Goal: Task Accomplishment & Management: Use online tool/utility

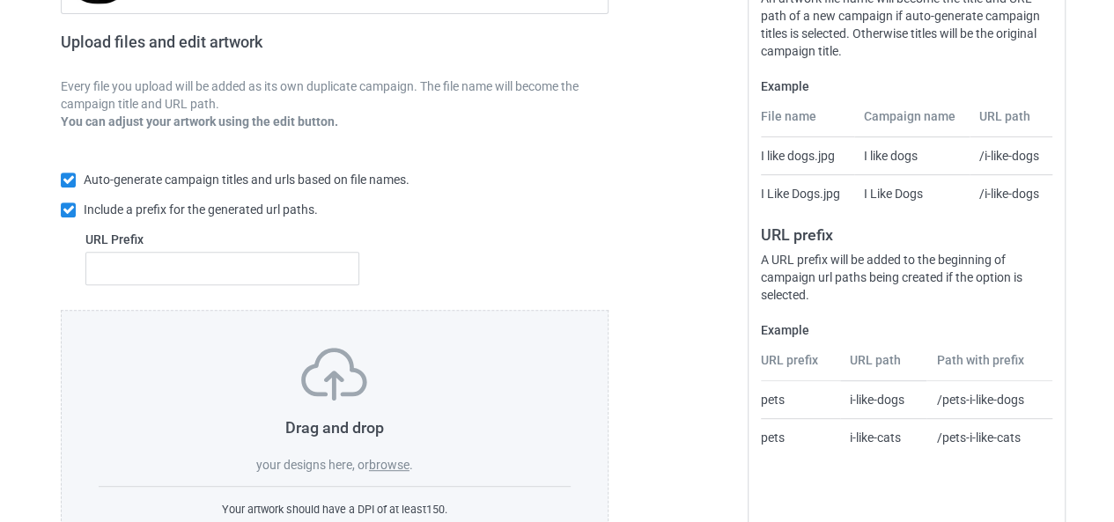
scroll to position [333, 0]
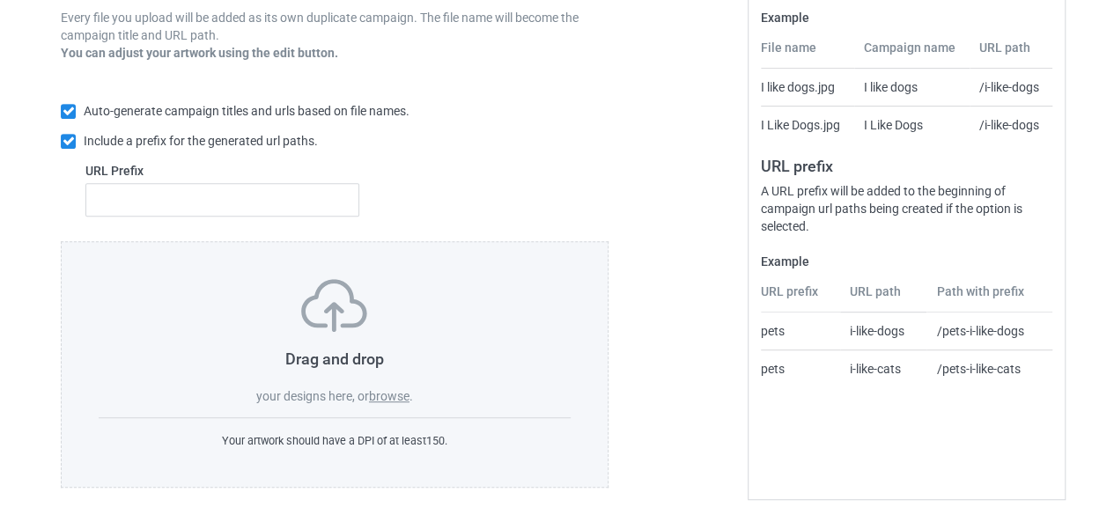
click at [398, 389] on label "browse" at bounding box center [389, 396] width 41 height 14
click at [0, 0] on input "browse" at bounding box center [0, 0] width 0 height 0
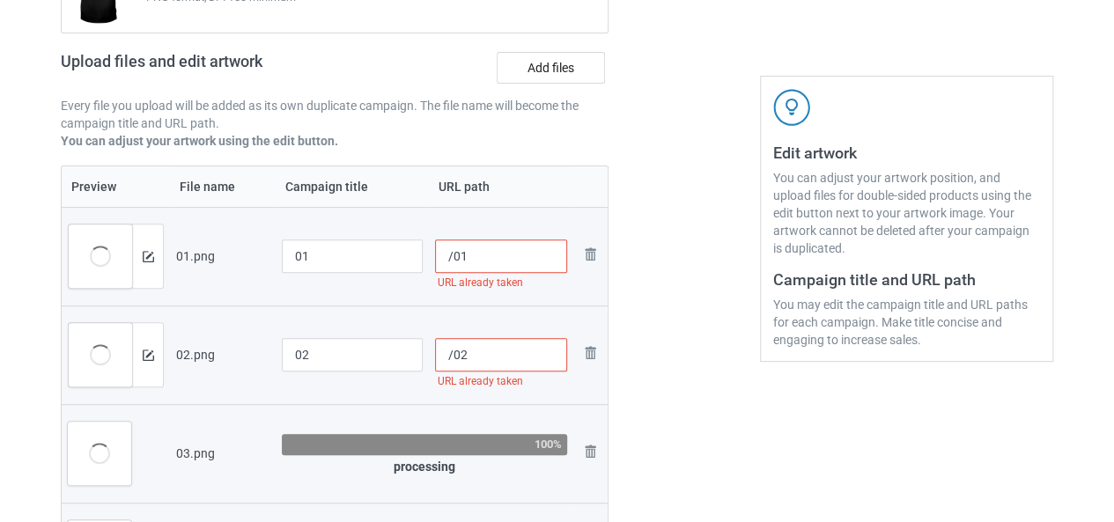
scroll to position [69, 0]
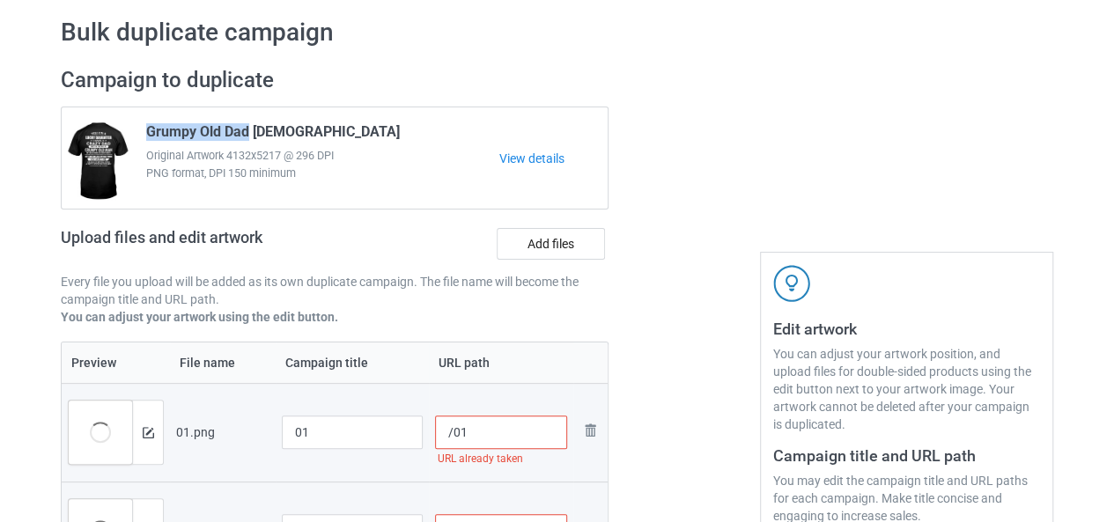
drag, startPoint x: 248, startPoint y: 132, endPoint x: 141, endPoint y: 132, distance: 107.5
click at [141, 132] on div "Grumpy Old Dad [DEMOGRAPHIC_DATA] Original Artwork 4132x5217 @ 296 DPI PNG form…" at bounding box center [317, 158] width 366 height 83
copy span "Grumpy Old Dad"
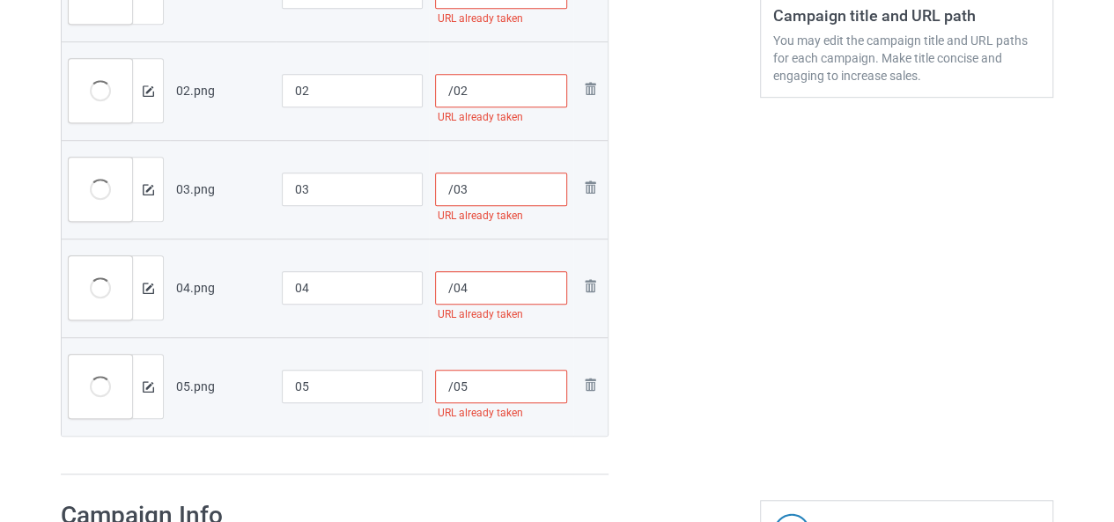
scroll to position [421, 0]
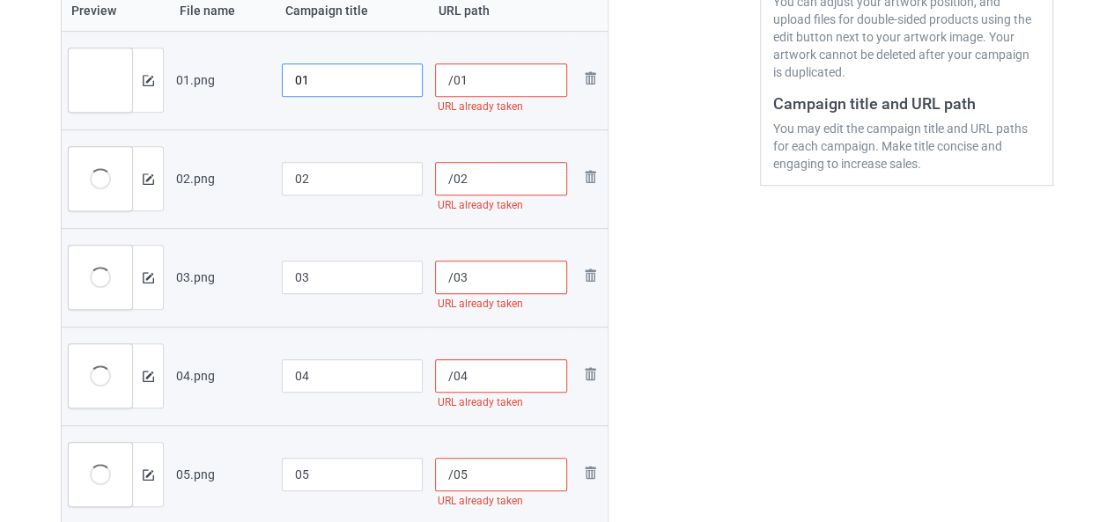
click at [295, 82] on input "01" at bounding box center [352, 79] width 141 height 33
paste input "Grumpy Old Dad"
type input "Grumpy Old Dad[DEMOGRAPHIC_DATA]"
click at [294, 168] on input "02" at bounding box center [352, 178] width 141 height 33
paste input "Grumpy Old Dad"
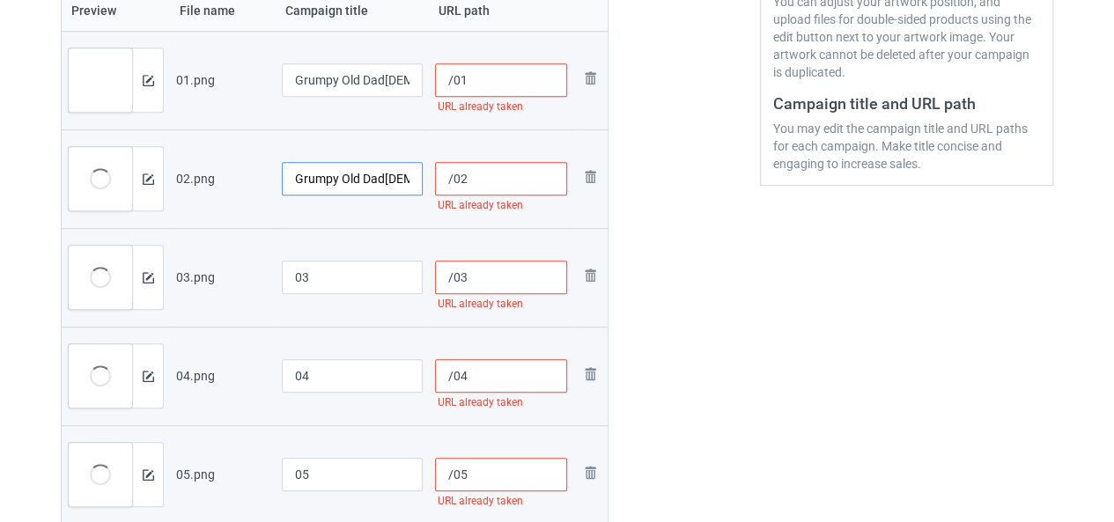
type input "Grumpy Old Dad[DEMOGRAPHIC_DATA]"
click at [287, 270] on input "03" at bounding box center [352, 277] width 141 height 33
paste input "Grumpy Old Dad"
type input "Grumpy Old Dad[DEMOGRAPHIC_DATA]"
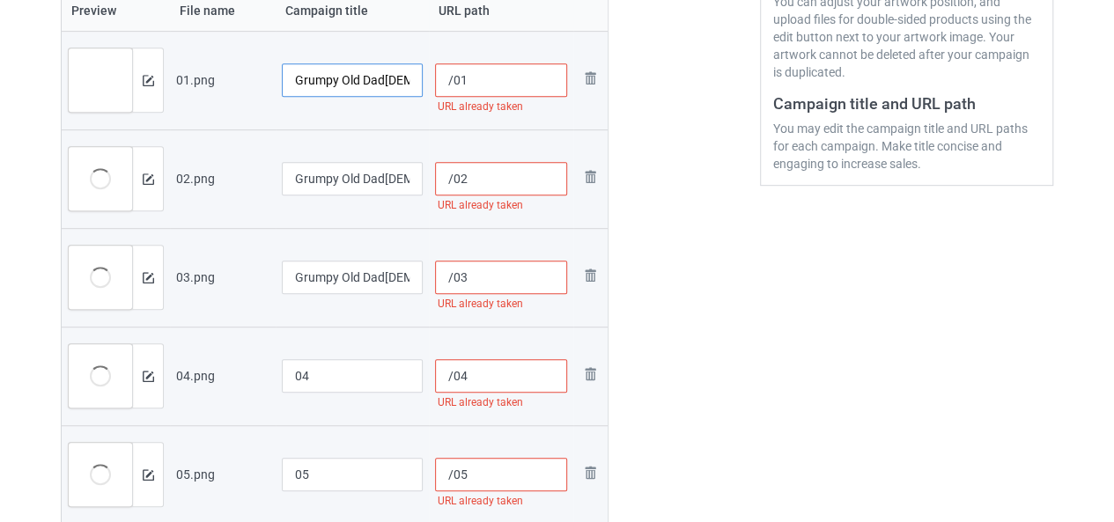
click at [390, 80] on input "Grumpy Old Dad[DEMOGRAPHIC_DATA]" at bounding box center [352, 79] width 141 height 33
type input "Grumpy Old Dad [DEMOGRAPHIC_DATA]"
click at [391, 180] on input "Grumpy Old Dad[DEMOGRAPHIC_DATA]" at bounding box center [352, 178] width 141 height 33
type input "Grumpy Old Dad [DEMOGRAPHIC_DATA]"
click at [390, 265] on input "Grumpy Old Dad[DEMOGRAPHIC_DATA]" at bounding box center [352, 277] width 141 height 33
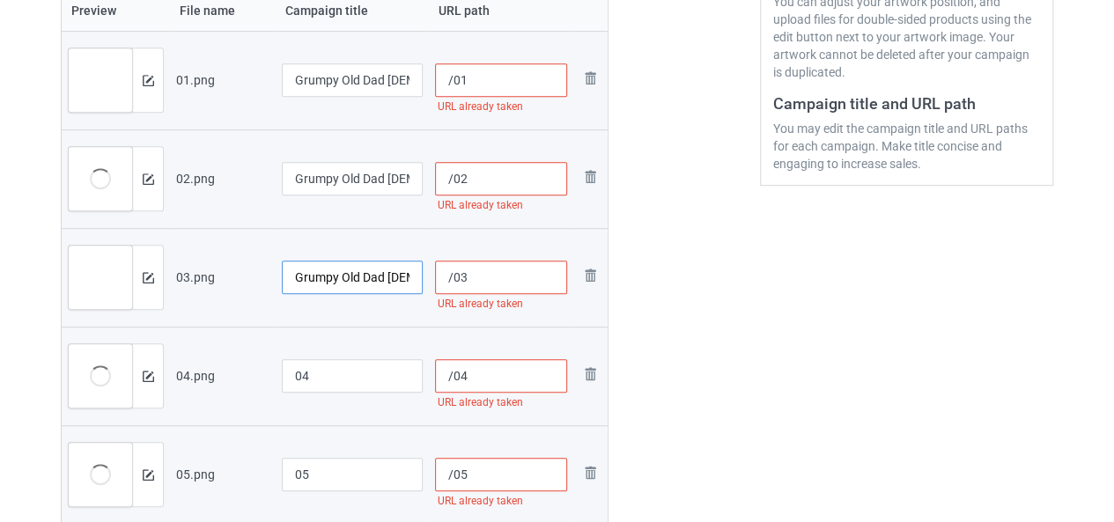
type input "Grumpy Old Dad [DEMOGRAPHIC_DATA]"
drag, startPoint x: 299, startPoint y: 381, endPoint x: 248, endPoint y: 381, distance: 50.2
click at [248, 381] on tr "Preview and edit artwork 04.png 04 /04 URL already taken Remove file" at bounding box center [335, 376] width 546 height 99
paste input "Grumpy Old Dad"
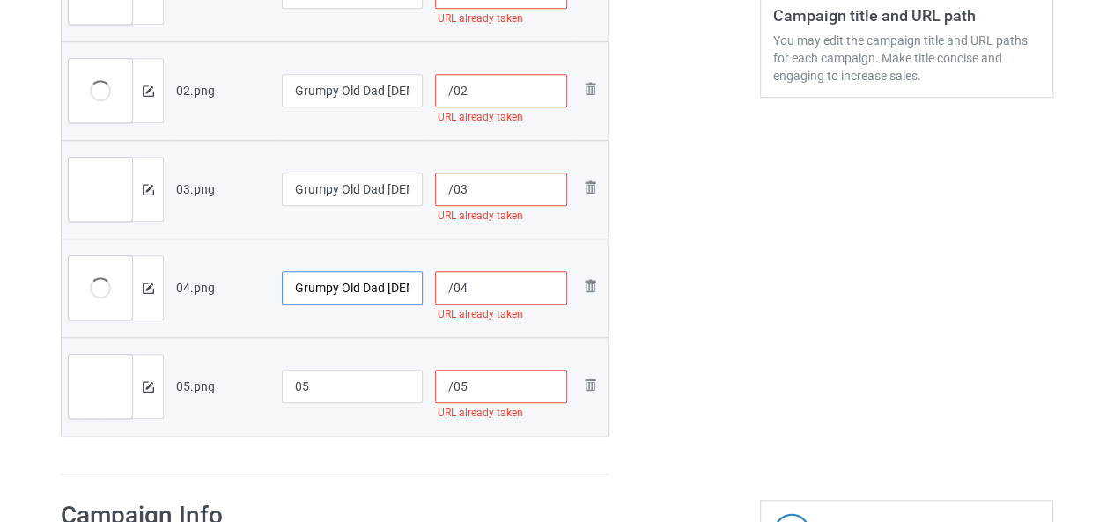
type input "Grumpy Old Dad [DEMOGRAPHIC_DATA]"
drag, startPoint x: 298, startPoint y: 398, endPoint x: 269, endPoint y: 403, distance: 29.4
click at [269, 403] on tr "Preview and edit artwork 05.png 05 /05 URL already taken Remove file" at bounding box center [335, 386] width 546 height 99
paste input "Grumpy Old Dad"
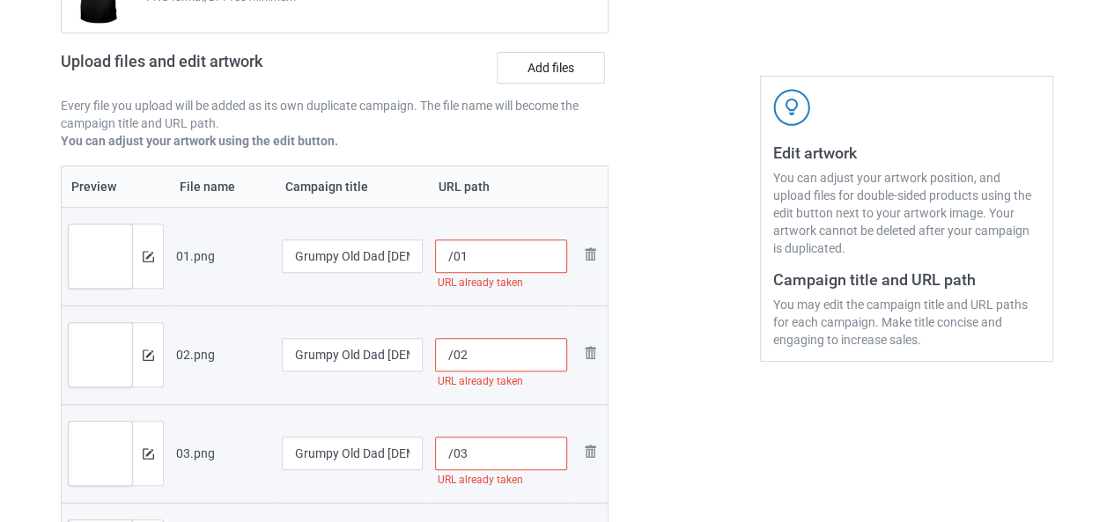
type input "Grumpy Old Dad [DEMOGRAPHIC_DATA]"
click at [449, 255] on input "/01" at bounding box center [501, 256] width 133 height 33
click at [478, 262] on input "/dadw01" at bounding box center [501, 256] width 133 height 33
drag, startPoint x: 488, startPoint y: 255, endPoint x: 419, endPoint y: 267, distance: 69.8
click at [419, 267] on tr "Preview and edit artwork 01.png Grumpy Old Dad [DEMOGRAPHIC_DATA] /dadwin01 Rem…" at bounding box center [335, 256] width 546 height 99
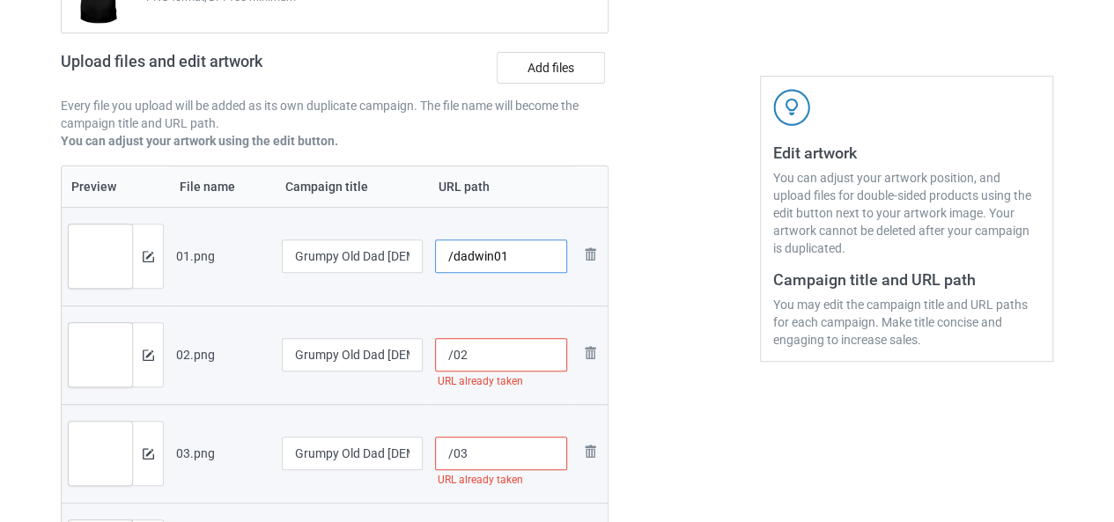
type input "/dadwin01"
drag, startPoint x: 451, startPoint y: 357, endPoint x: 410, endPoint y: 367, distance: 41.9
click at [410, 367] on tr "Preview and edit artwork 02.png Grumpy Old Dad [DEMOGRAPHIC_DATA] /02 URL alrea…" at bounding box center [335, 355] width 546 height 99
paste input "dadwin"
type input "/dadwin02"
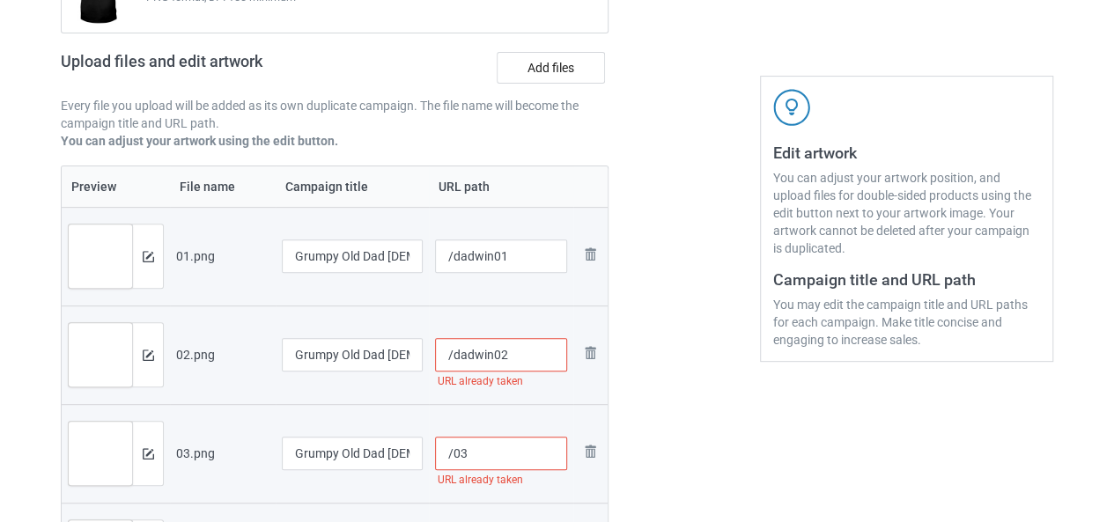
drag, startPoint x: 451, startPoint y: 452, endPoint x: 433, endPoint y: 457, distance: 18.4
click at [435, 457] on input "/03" at bounding box center [501, 453] width 133 height 33
paste input "dadwin"
drag, startPoint x: 450, startPoint y: 457, endPoint x: 427, endPoint y: 466, distance: 24.5
click at [429, 466] on td "/dadwin03" at bounding box center [501, 453] width 145 height 99
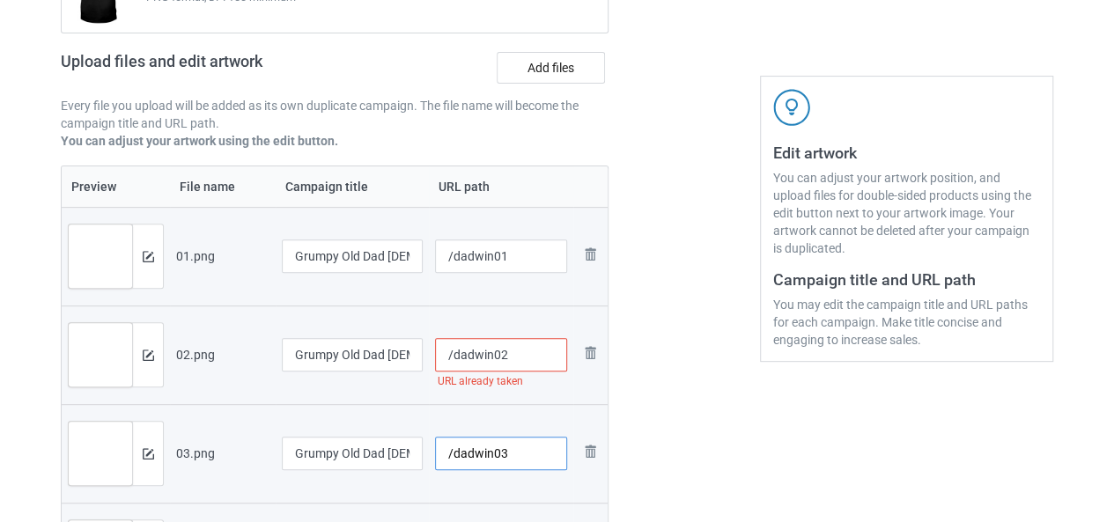
type input "/dadwin03"
click at [495, 358] on input "/dadwin02" at bounding box center [501, 354] width 133 height 33
type input "/dadwin2"
click at [491, 412] on td "/dadwin03" at bounding box center [501, 453] width 145 height 99
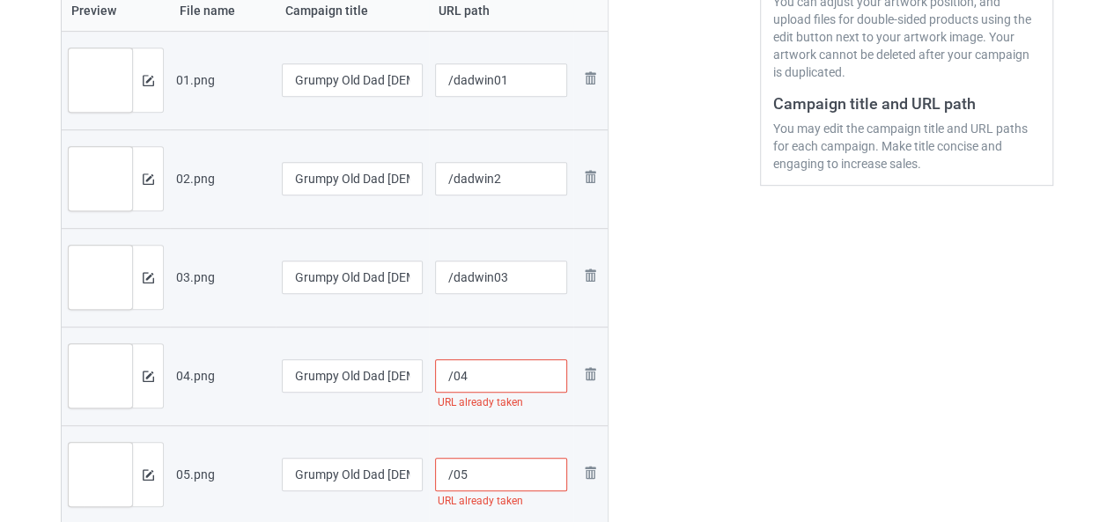
drag, startPoint x: 458, startPoint y: 381, endPoint x: 403, endPoint y: 392, distance: 55.8
click at [403, 392] on tr "Preview and edit artwork 04.png Grumpy Old Dad [DEMOGRAPHIC_DATA] /04 URL alrea…" at bounding box center [335, 376] width 546 height 99
paste input "dadwin"
type input "/dadwin4"
drag, startPoint x: 456, startPoint y: 474, endPoint x: 414, endPoint y: 484, distance: 43.6
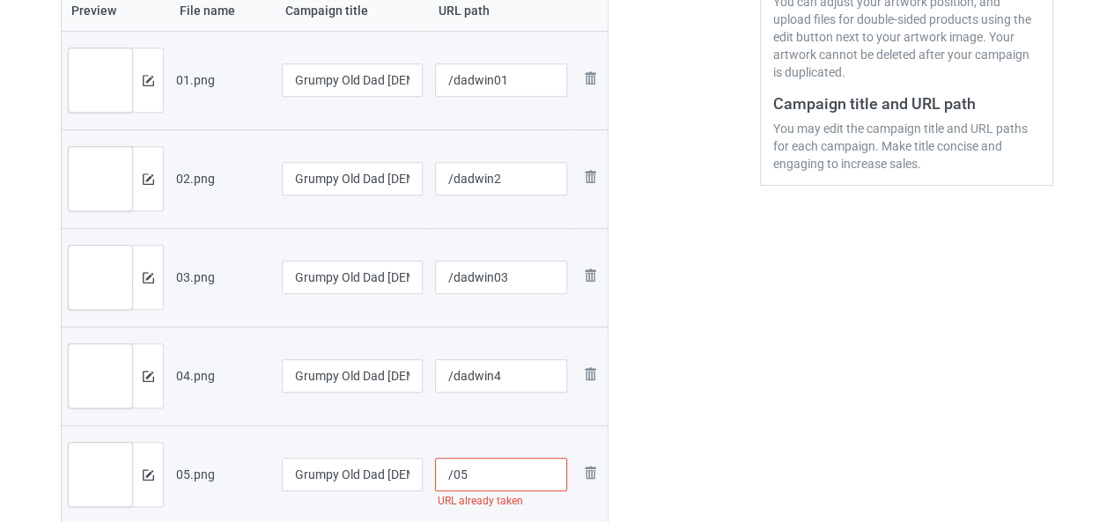
click at [414, 484] on tr "Preview and edit artwork 05.png Grumpy Old Dad [DEMOGRAPHIC_DATA] /05 URL alrea…" at bounding box center [335, 474] width 546 height 99
paste input "dadwin"
type input "/dadwin5"
click at [580, 442] on td "Remove file" at bounding box center [589, 474] width 33 height 99
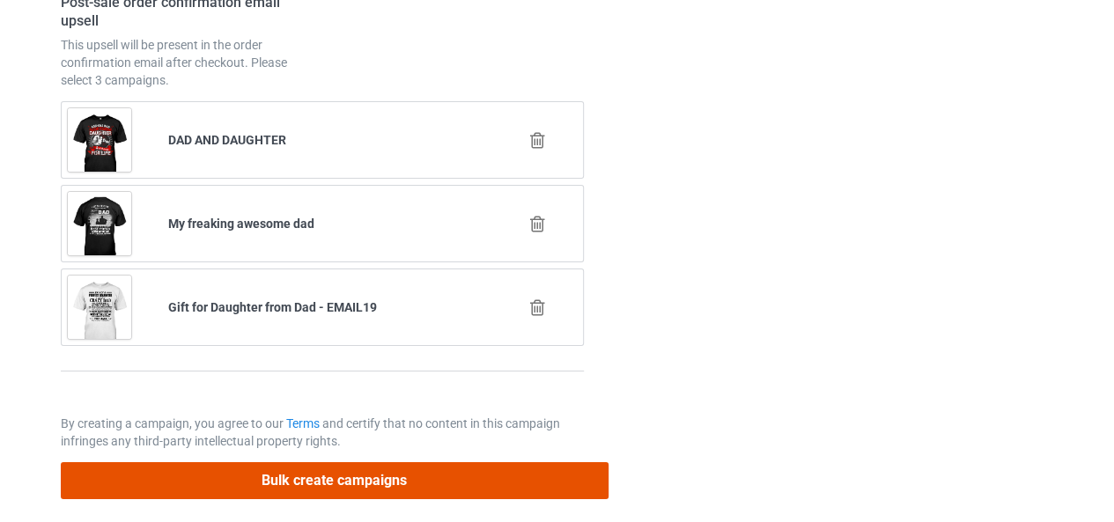
click at [312, 469] on button "Bulk create campaigns" at bounding box center [335, 480] width 548 height 36
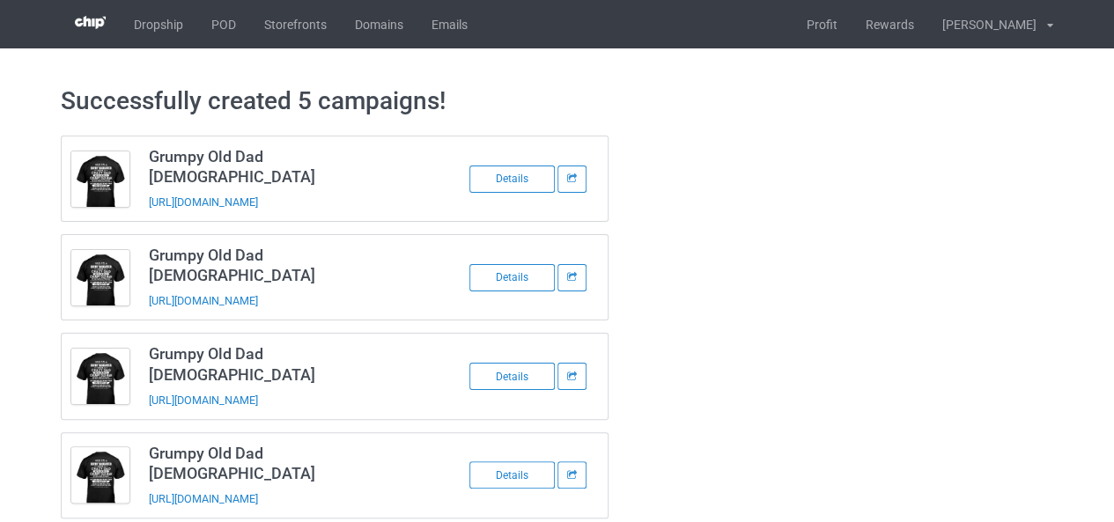
scroll to position [79, 0]
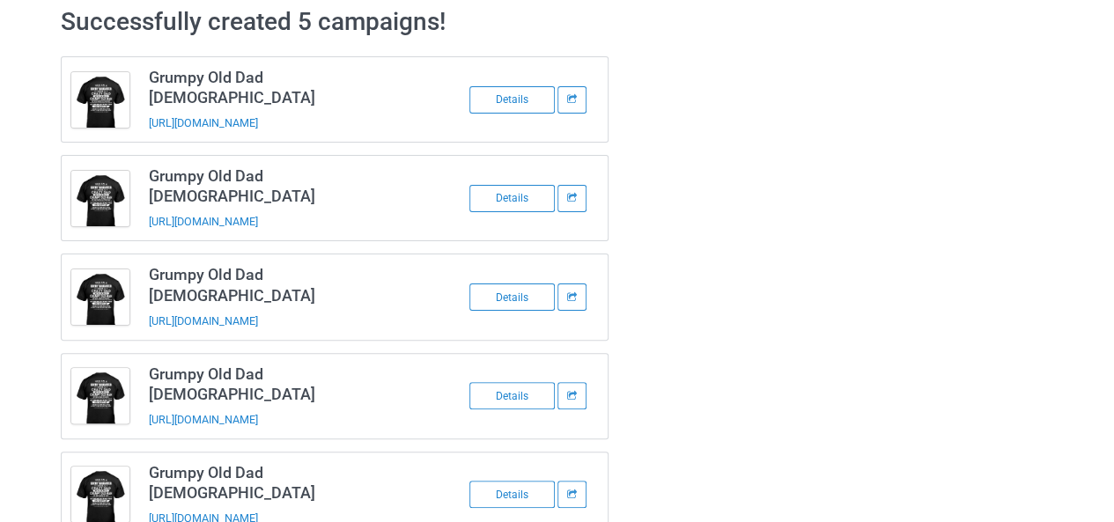
drag, startPoint x: 270, startPoint y: 110, endPoint x: 789, endPoint y: 133, distance: 519.3
click at [789, 133] on div "Grumpy Old Dad [DEMOGRAPHIC_DATA] [URL][DOMAIN_NAME] Details Grumpy Old Dad [DE…" at bounding box center [556, 297] width 1017 height 506
drag, startPoint x: 280, startPoint y: 274, endPoint x: 863, endPoint y: 229, distance: 584.8
click at [863, 229] on div "Grumpy Old Dad [DEMOGRAPHIC_DATA] [URL][DOMAIN_NAME] Details Grumpy Old Dad [DE…" at bounding box center [556, 297] width 1017 height 506
